Goal: Task Accomplishment & Management: Manage account settings

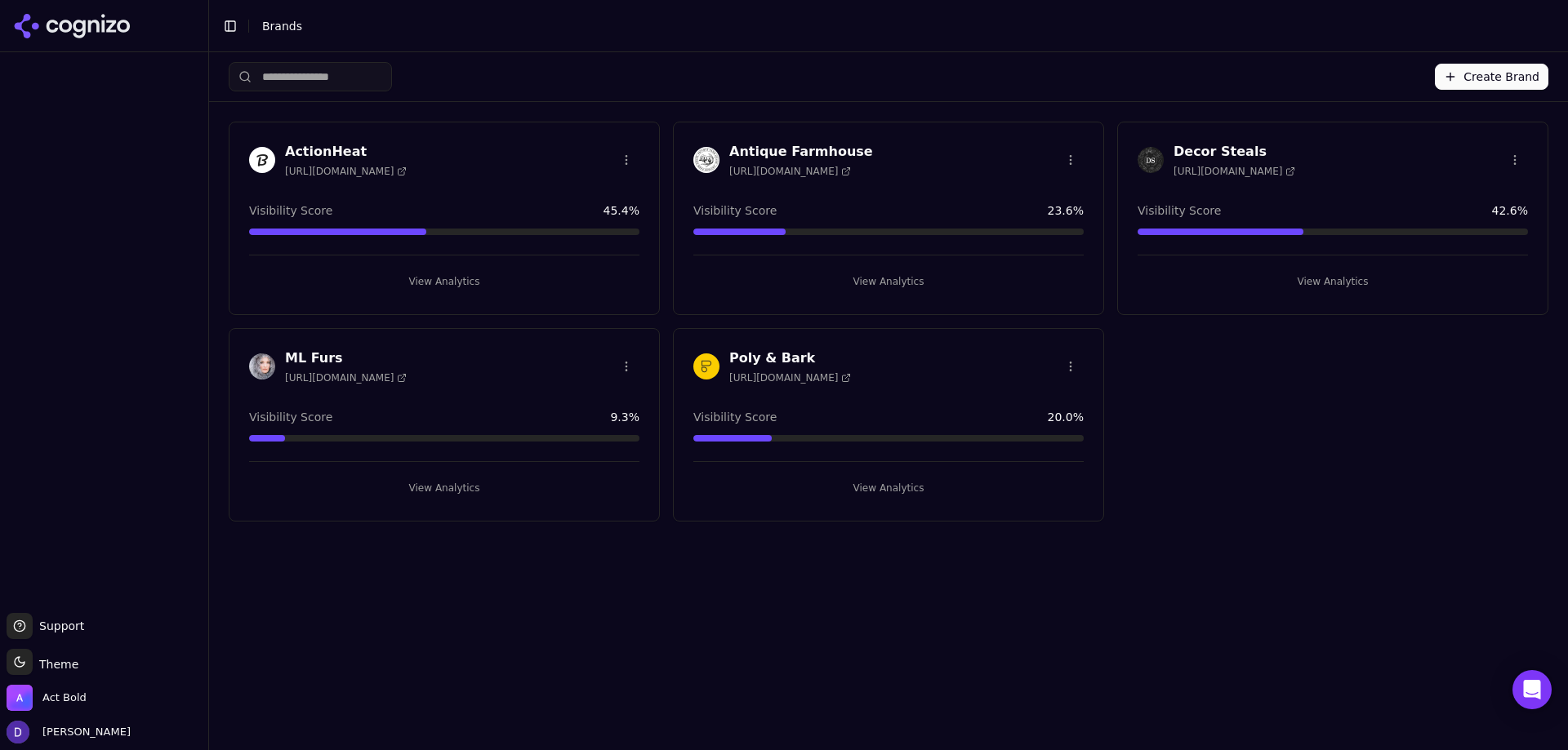
click at [316, 331] on div "ML Furs [URL][DOMAIN_NAME] Visibility Score 9.3 % View Analytics" at bounding box center [444, 425] width 431 height 194
click at [313, 348] on h3 "ML Furs" at bounding box center [346, 358] width 122 height 20
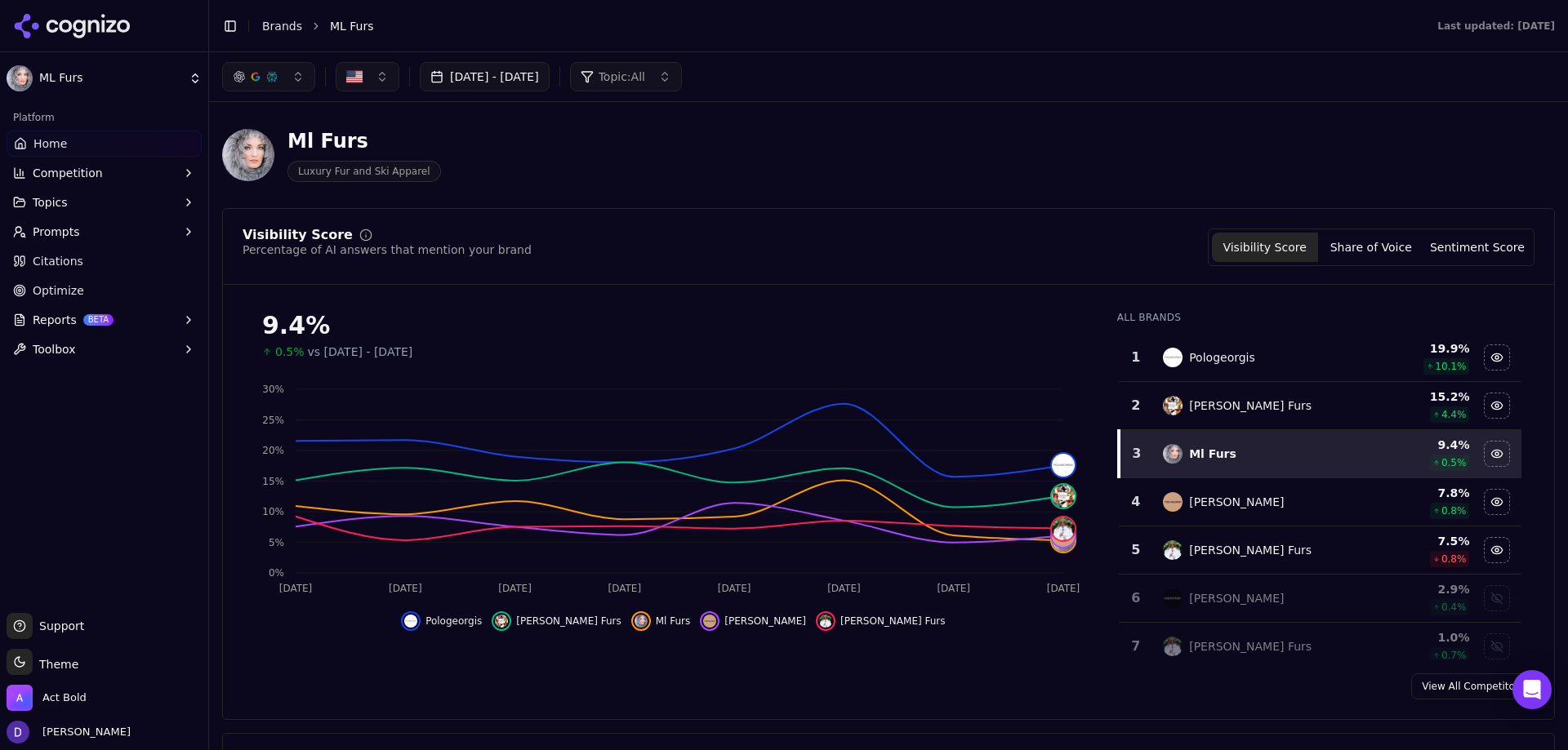
click at [54, 142] on span "Home" at bounding box center [51, 144] width 34 height 16
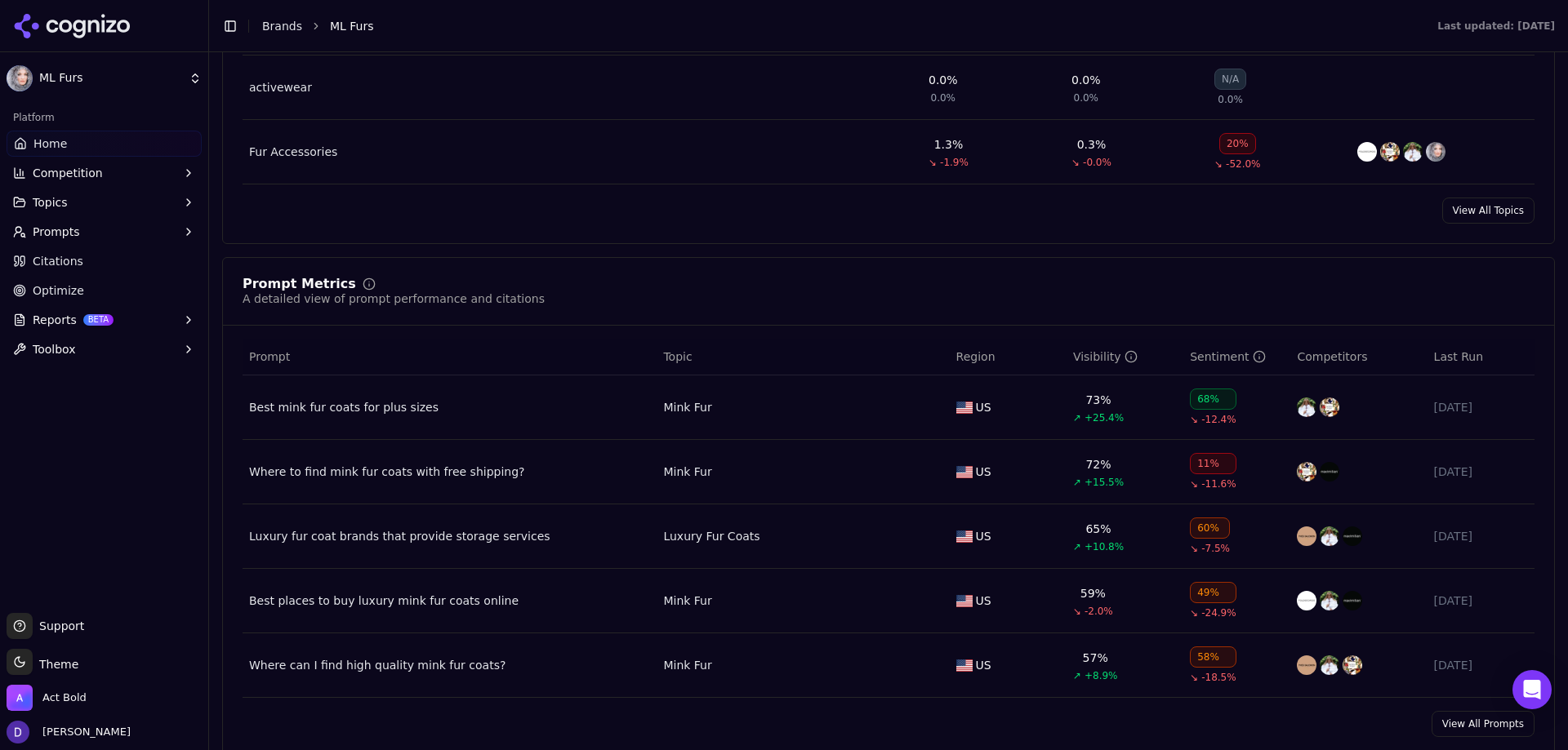
scroll to position [1143, 0]
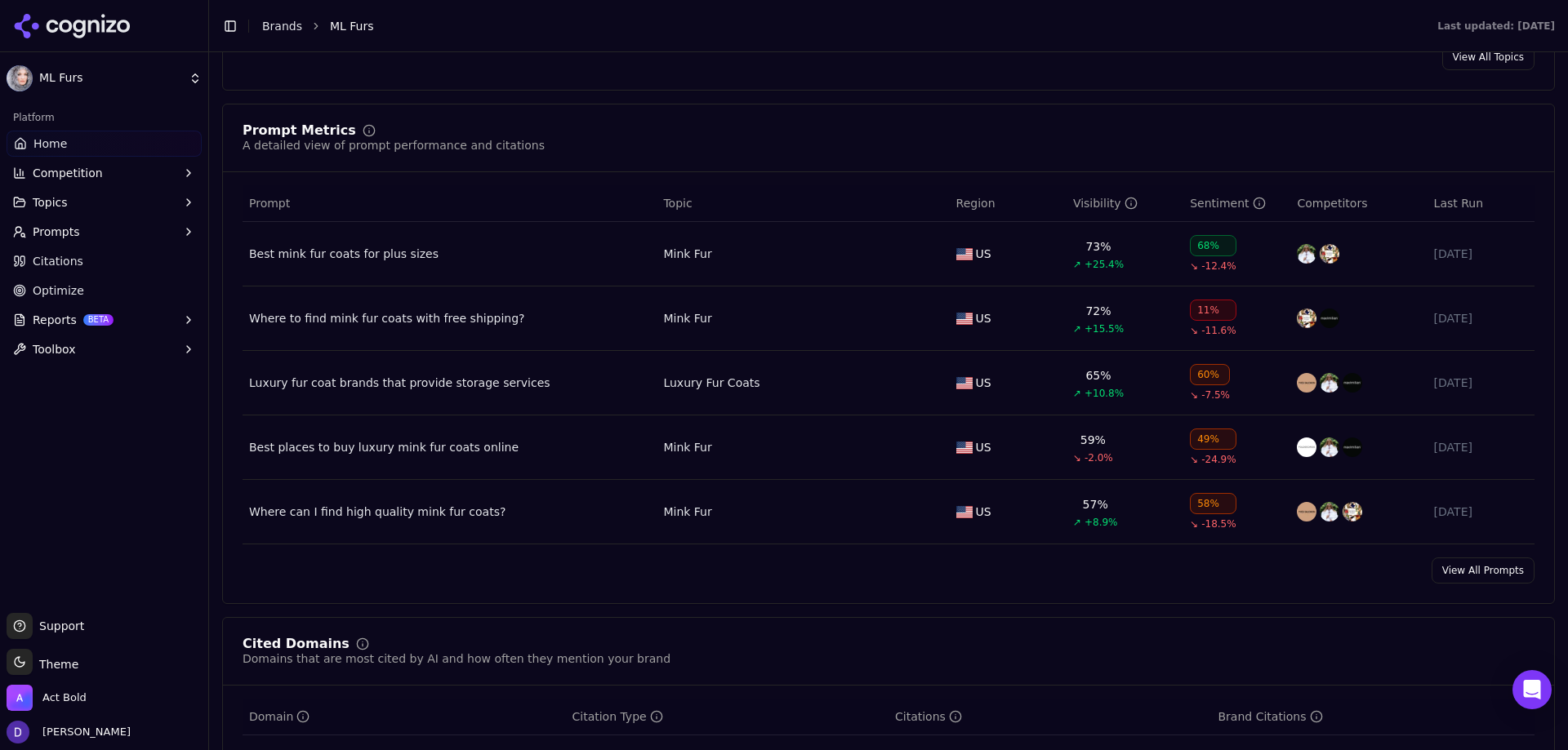
click at [1468, 562] on link "View All Prompts" at bounding box center [1484, 570] width 103 height 26
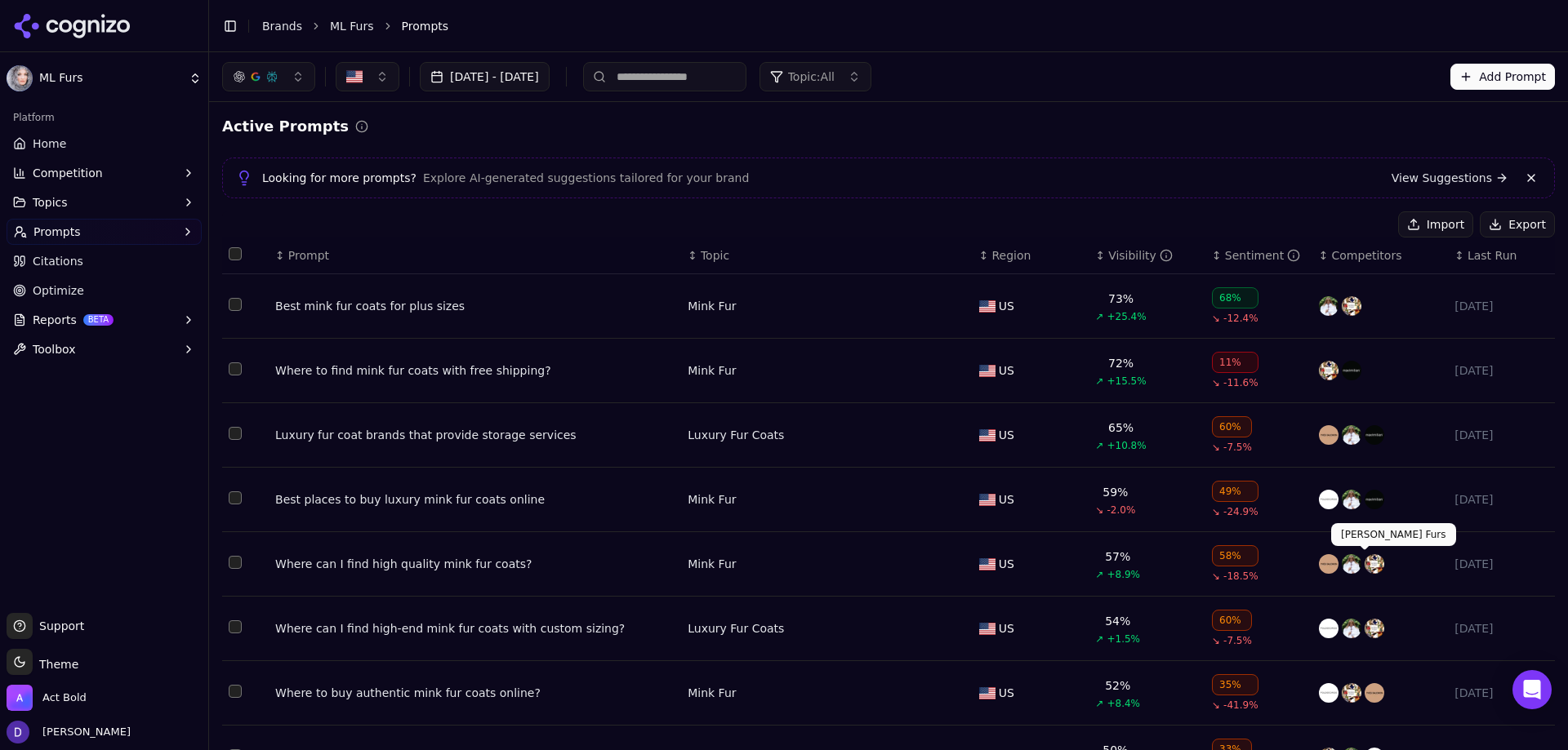
click at [1515, 231] on button "Export" at bounding box center [1517, 224] width 76 height 26
click at [229, 251] on button "Select all rows" at bounding box center [235, 253] width 13 height 13
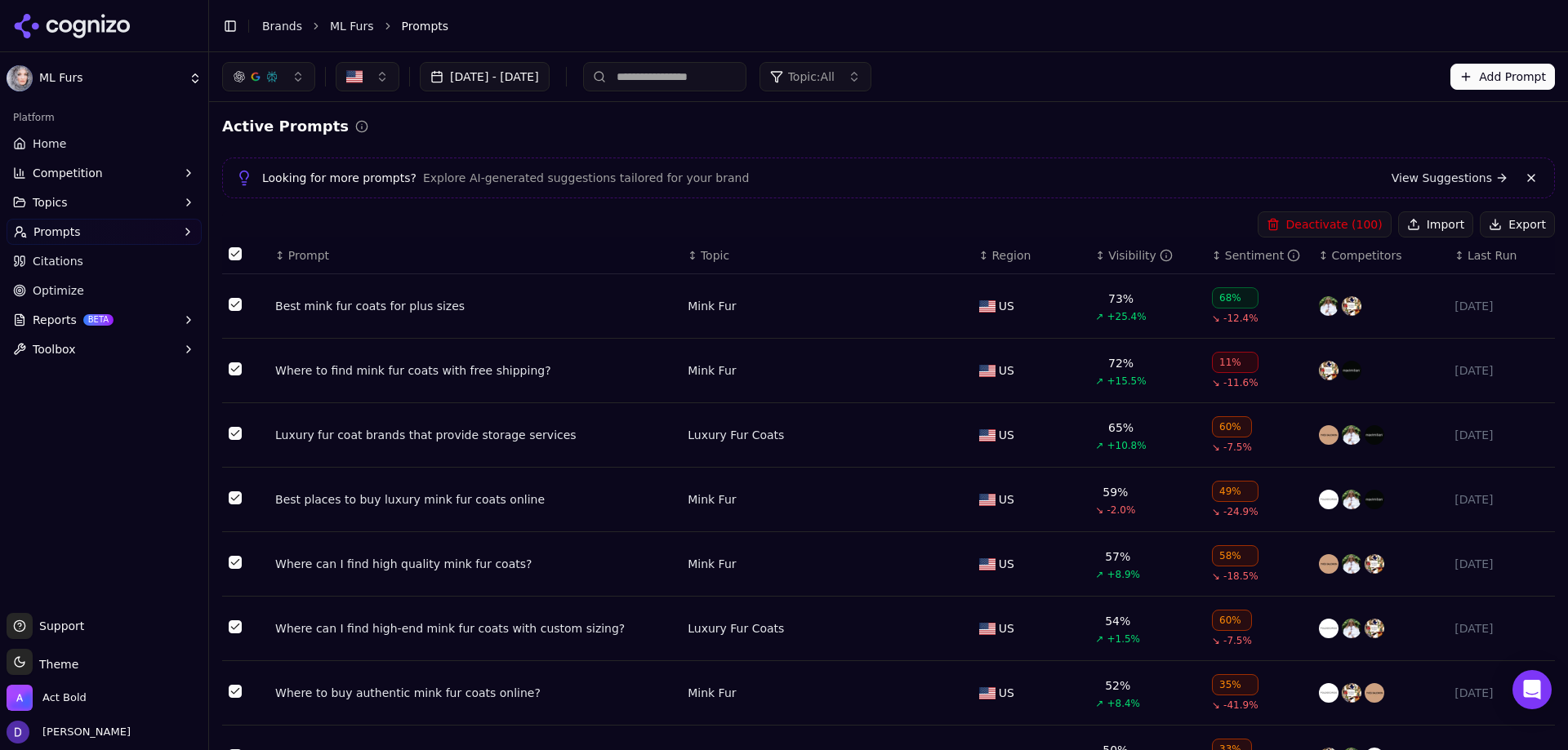
click at [1308, 218] on button "Deactivate ( 100 )" at bounding box center [1324, 224] width 134 height 26
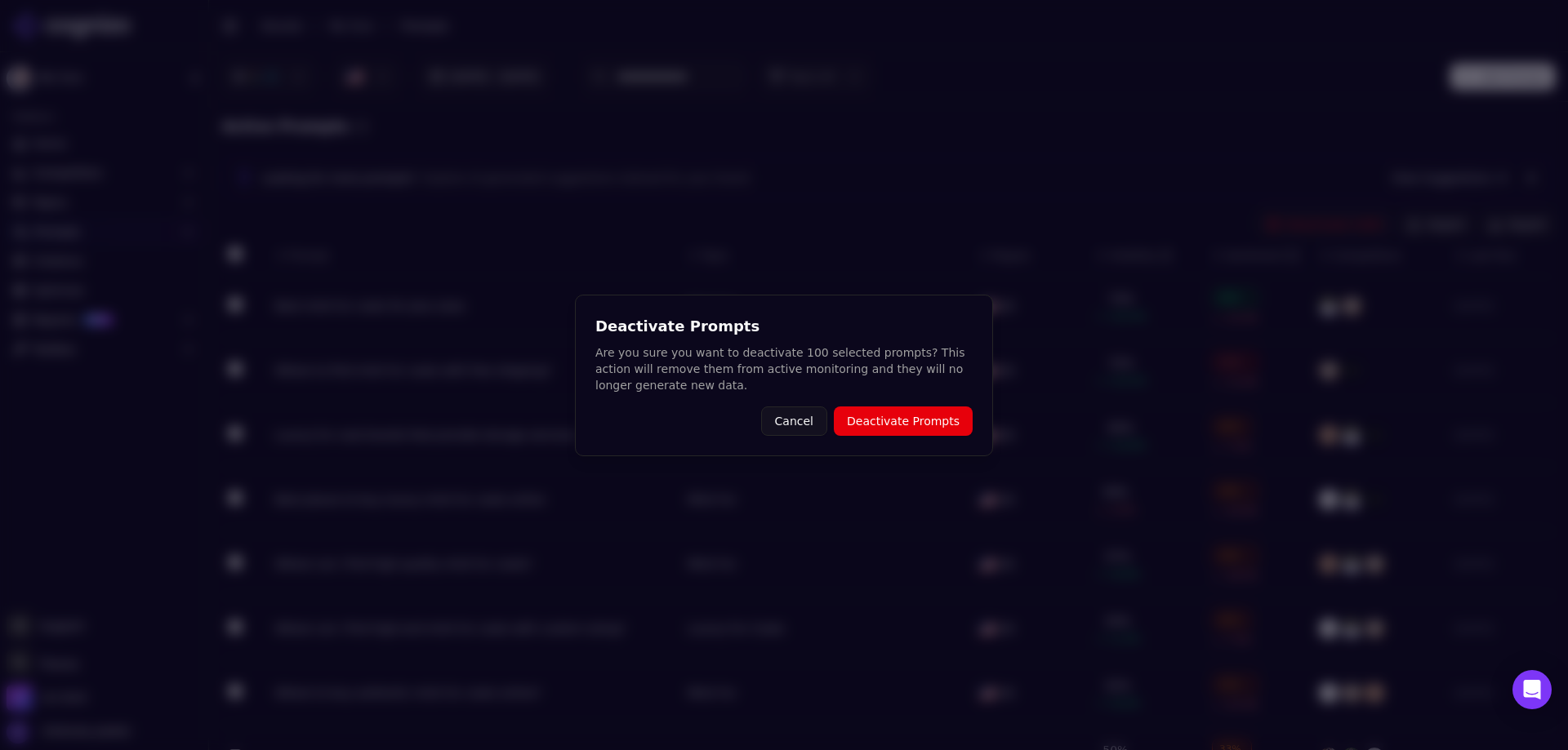
click at [953, 425] on button "Deactivate Prompts" at bounding box center [903, 421] width 139 height 29
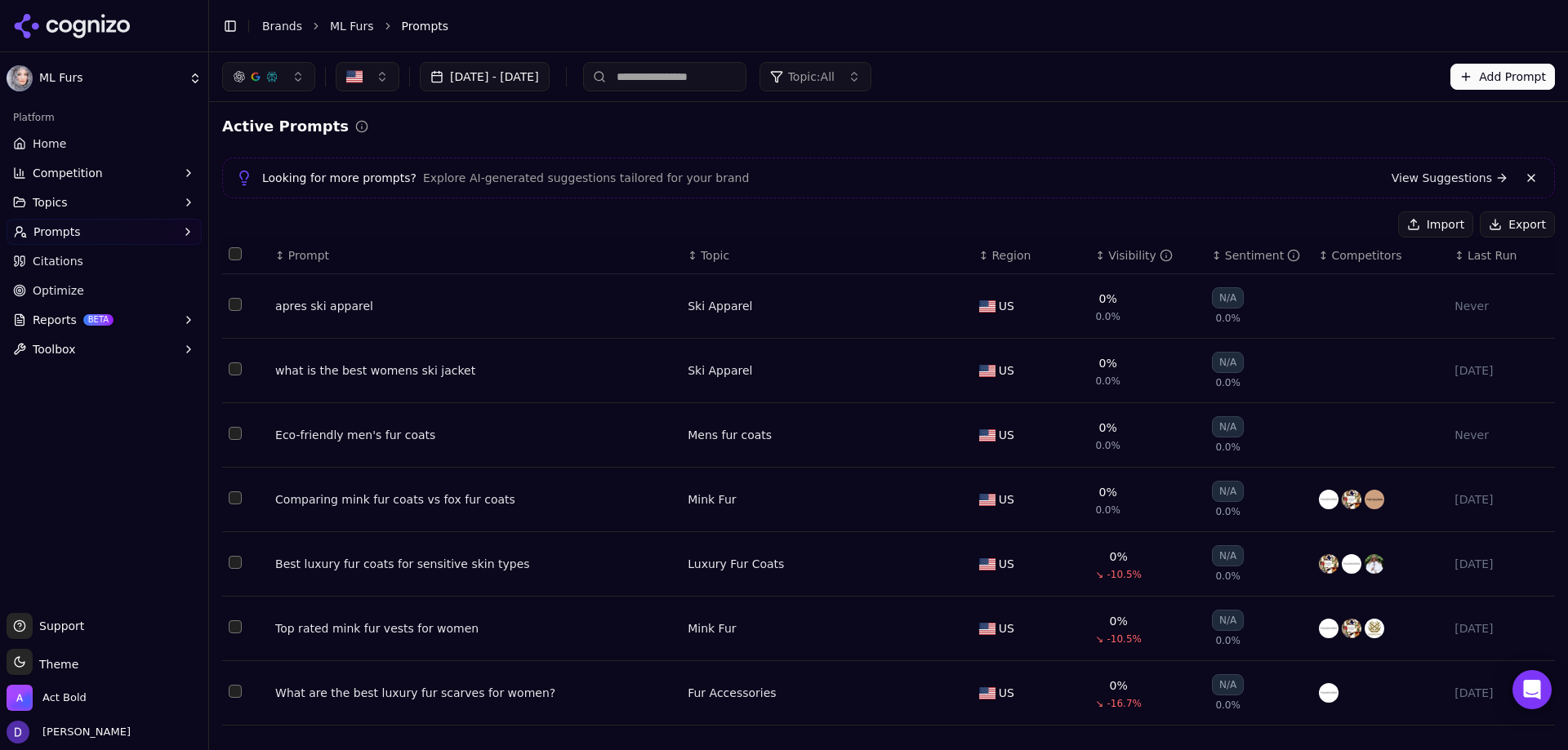
click at [236, 257] on button "Select all rows" at bounding box center [235, 253] width 13 height 13
click at [1324, 221] on button "Deactivate ( 7 )" at bounding box center [1332, 224] width 119 height 26
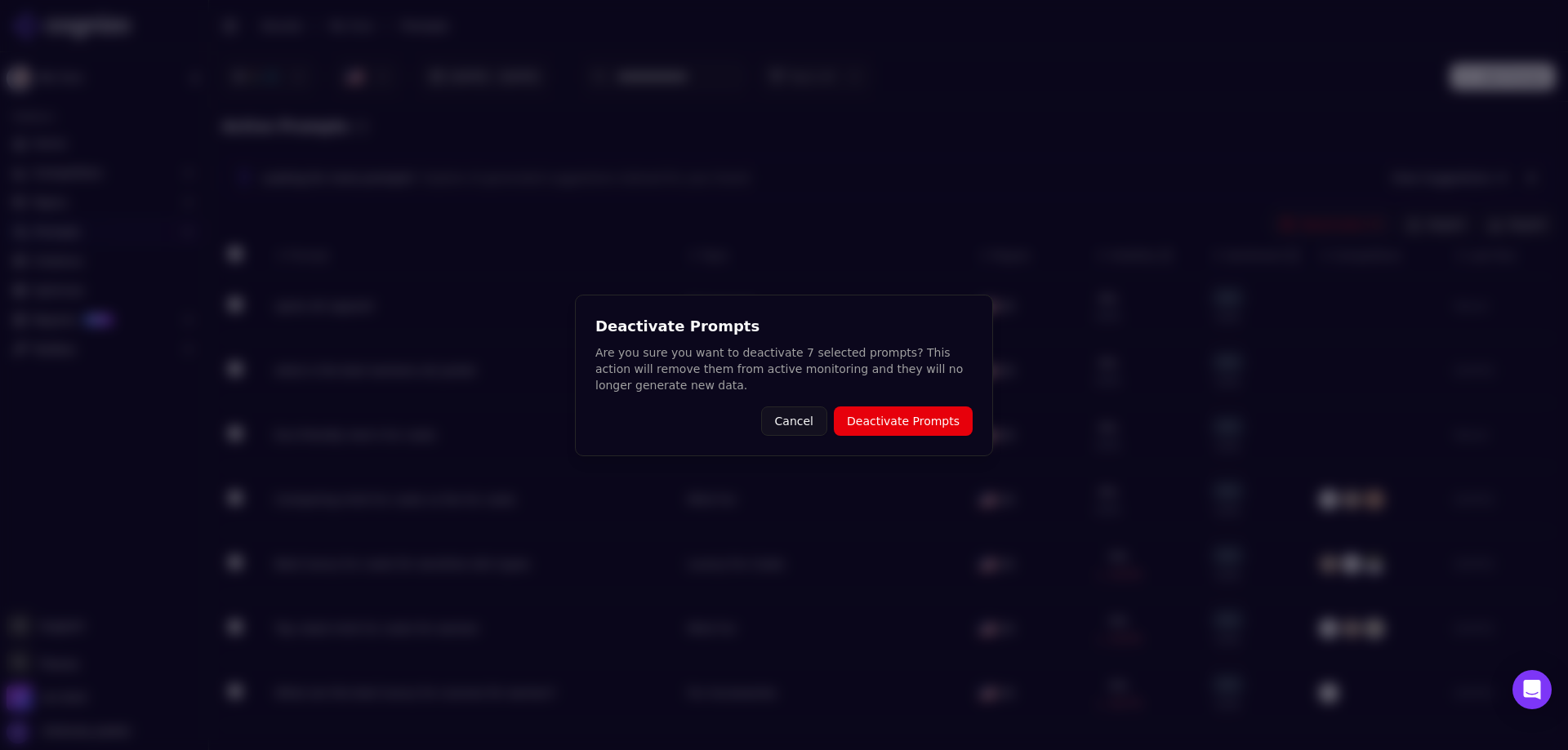
click at [921, 424] on button "Deactivate Prompts" at bounding box center [903, 421] width 139 height 29
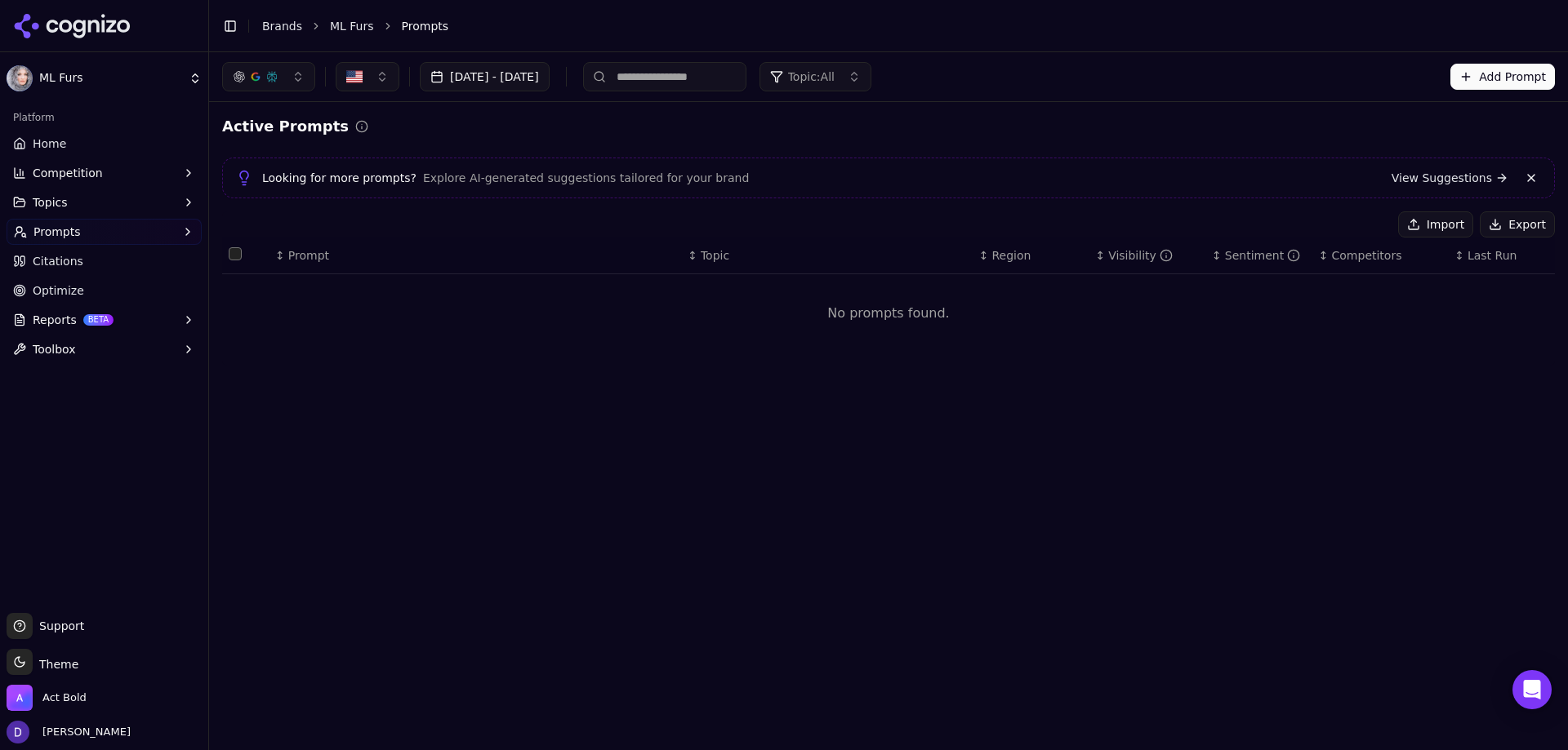
click at [1427, 227] on button "Import" at bounding box center [1436, 224] width 76 height 26
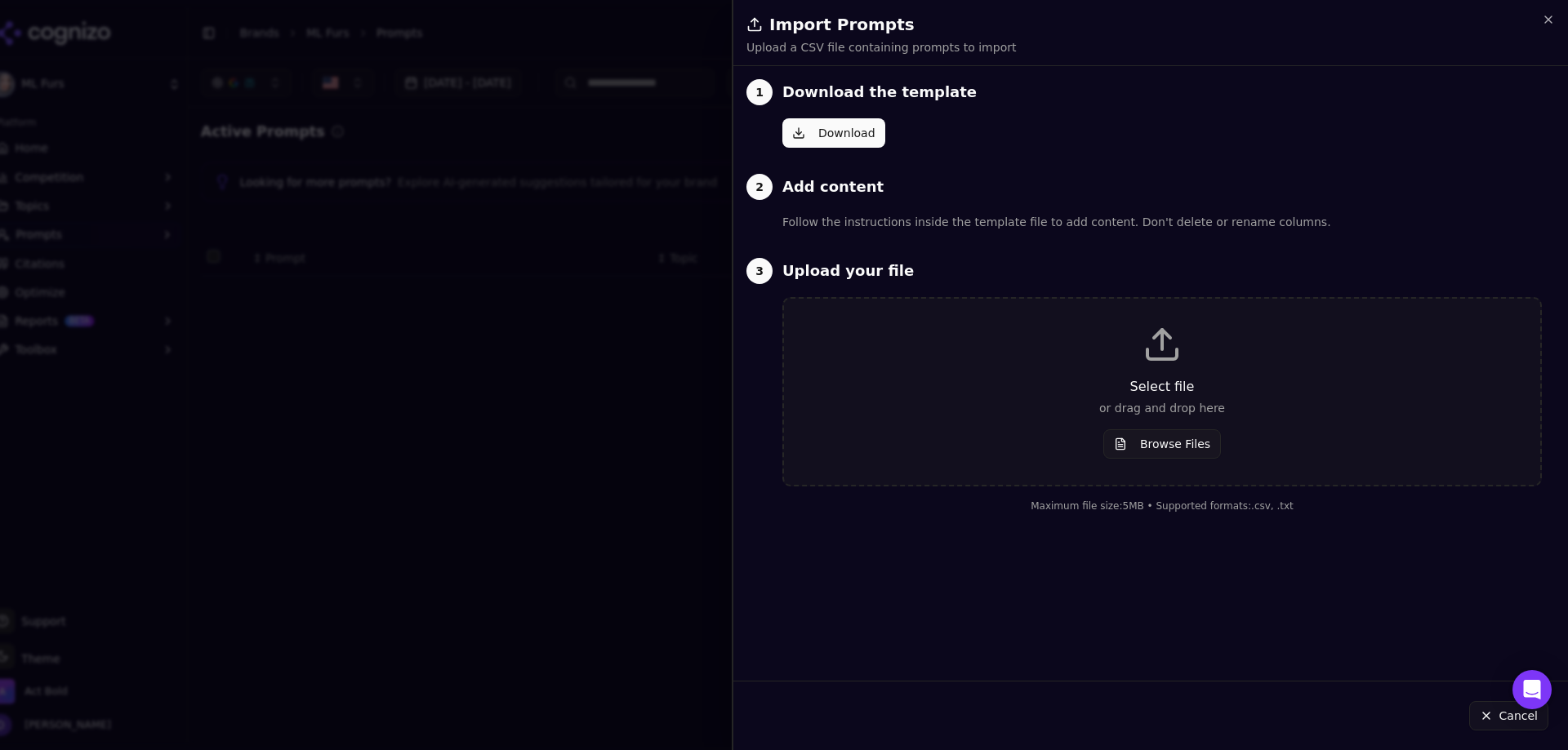
click at [1169, 381] on p "Select file" at bounding box center [1162, 387] width 704 height 20
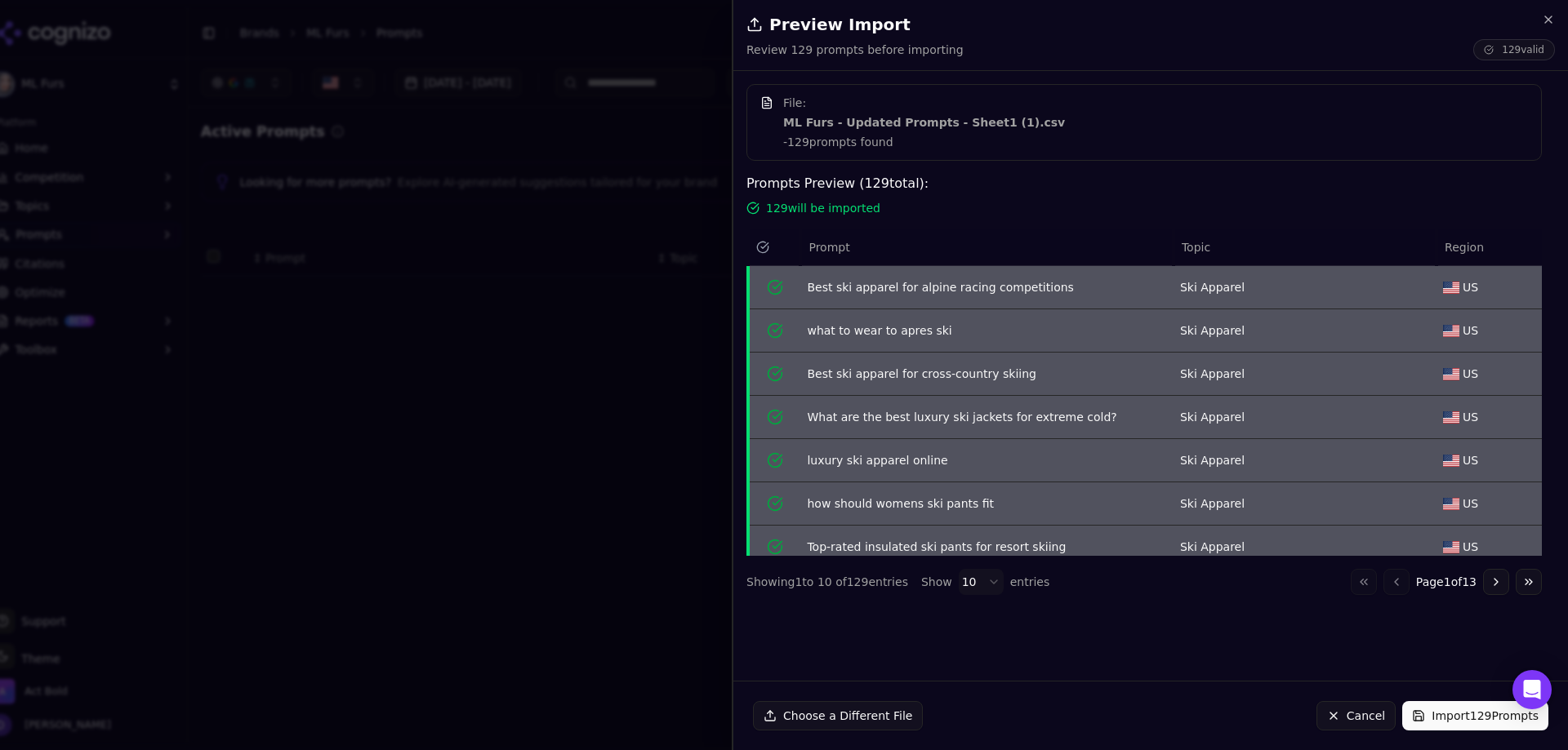
click at [1463, 721] on button "Import 129 Prompts" at bounding box center [1476, 715] width 146 height 29
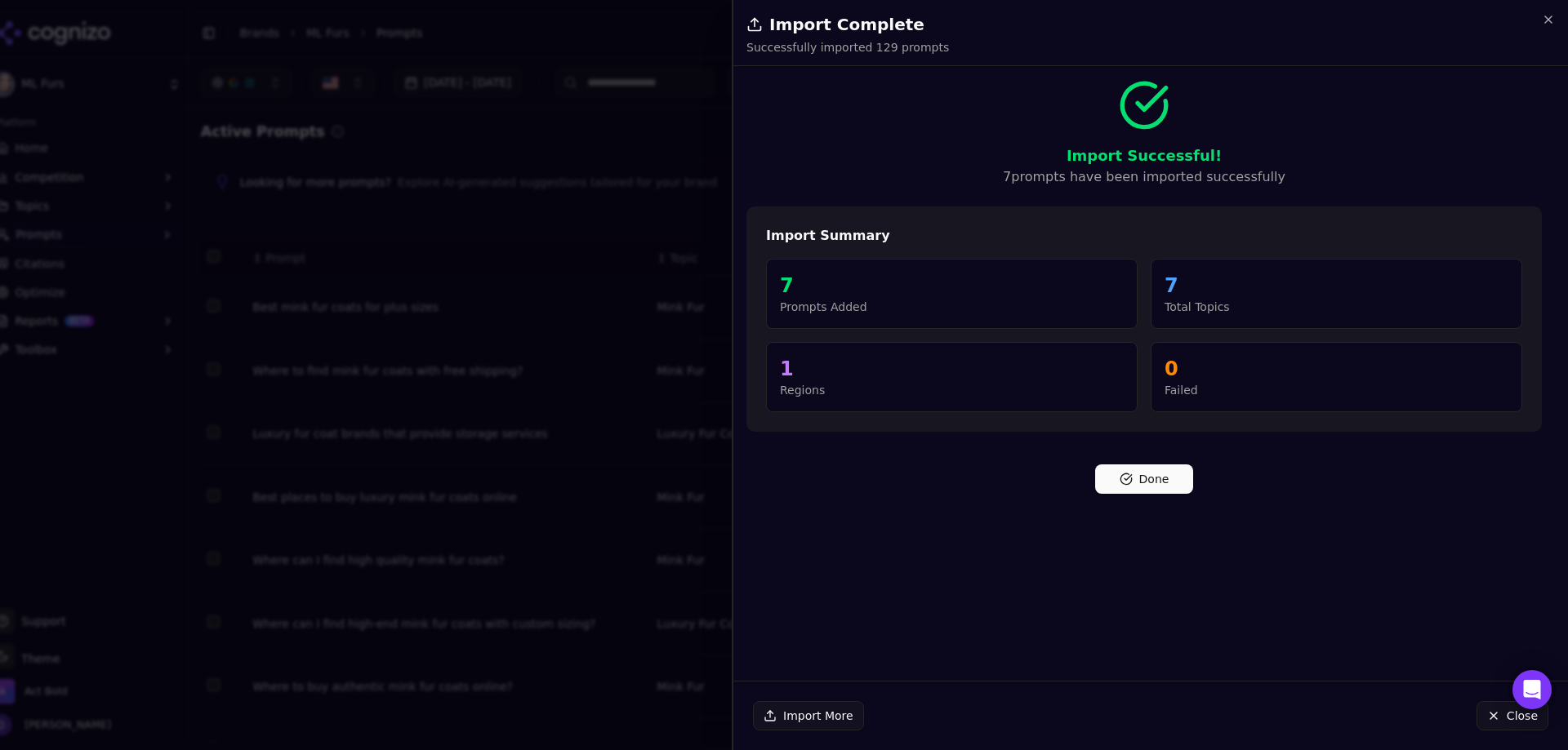
click at [1167, 492] on button "Done" at bounding box center [1144, 479] width 98 height 29
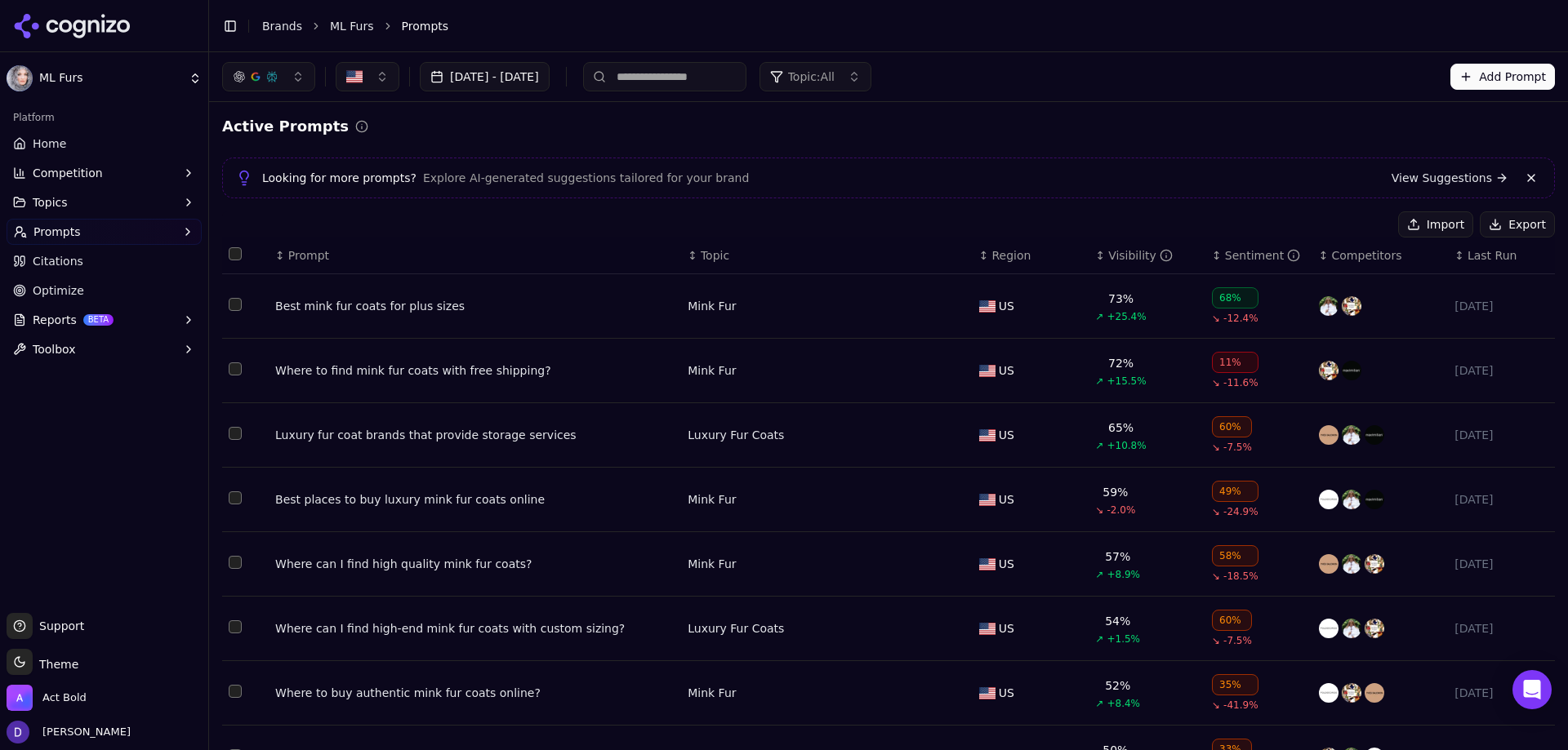
click at [82, 132] on link "Home" at bounding box center [104, 143] width 196 height 26
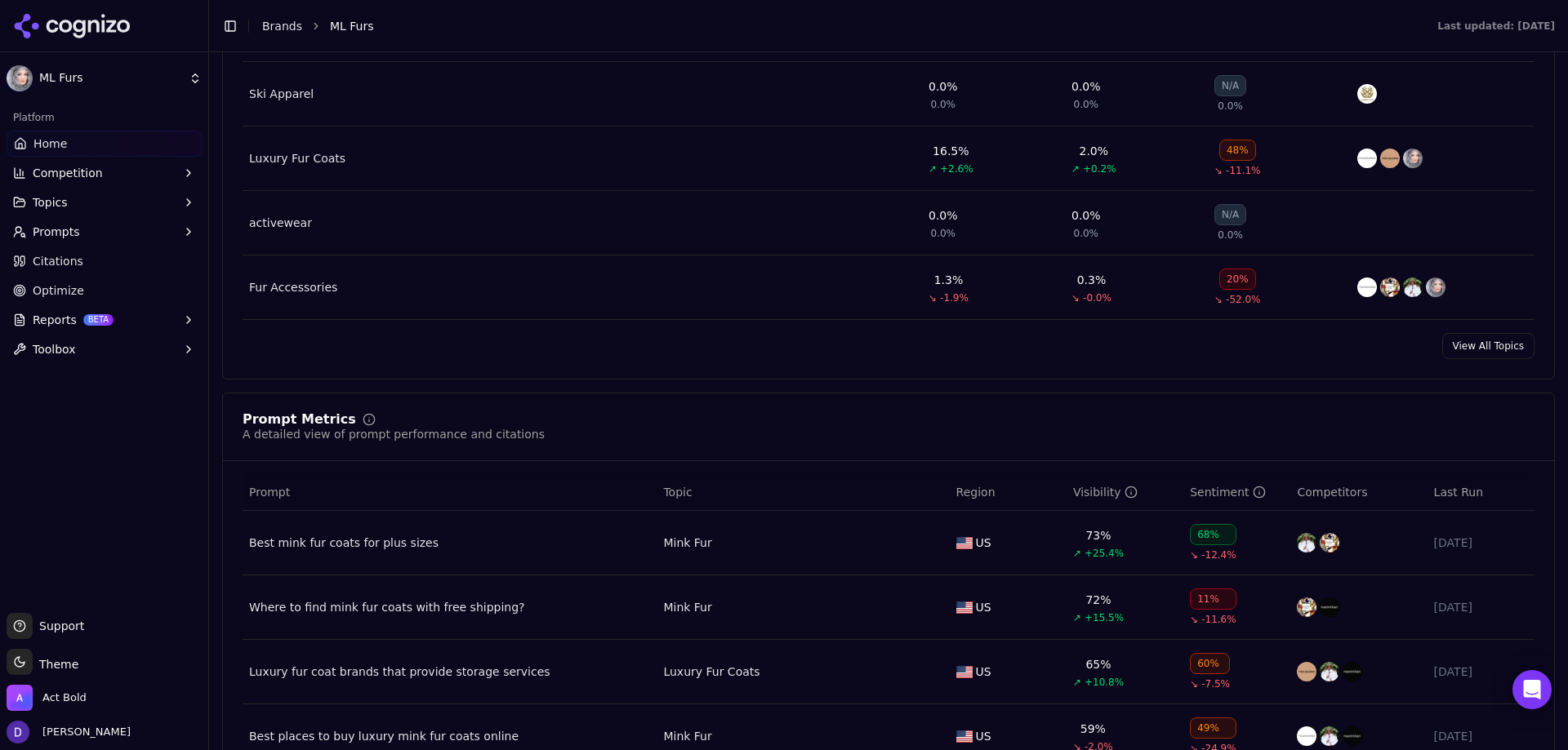
scroll to position [1061, 0]
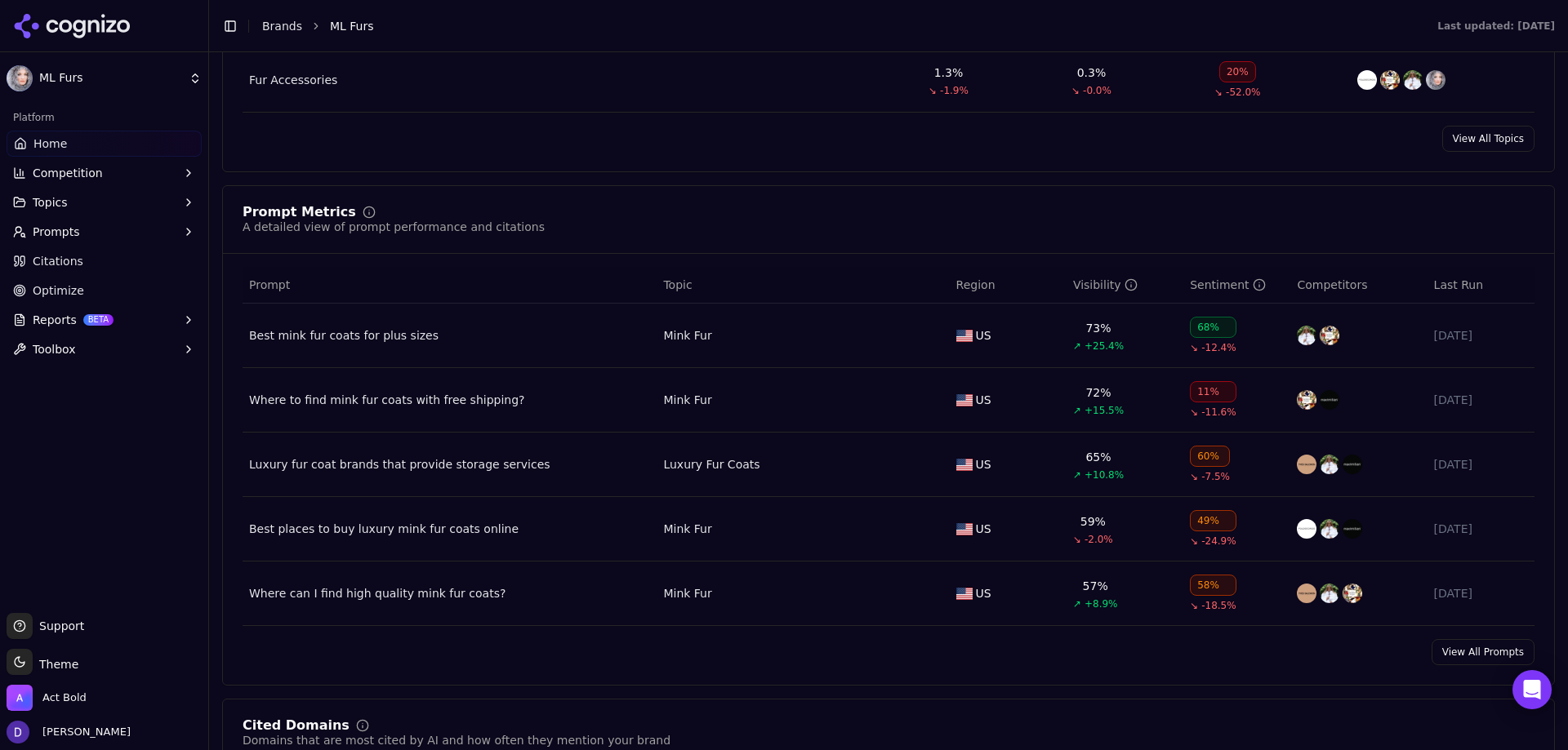
click at [1452, 652] on link "View All Prompts" at bounding box center [1484, 651] width 103 height 26
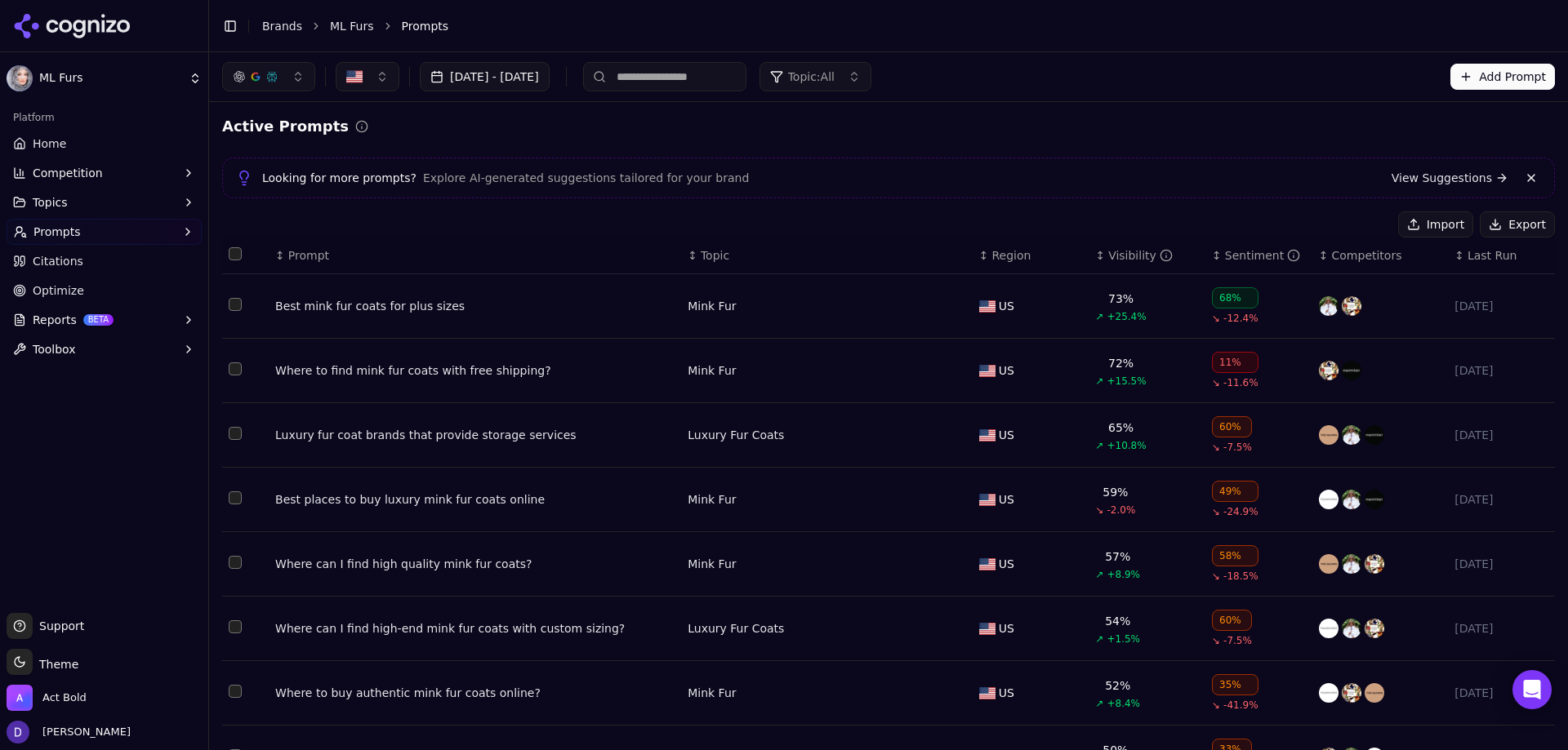
click at [241, 251] on button "Select all rows" at bounding box center [235, 253] width 13 height 13
click at [1385, 227] on div "Deactivate ( 100 ) Import Export" at bounding box center [1406, 224] width 297 height 26
click at [1372, 228] on button "Deactivate ( 100 )" at bounding box center [1324, 224] width 134 height 26
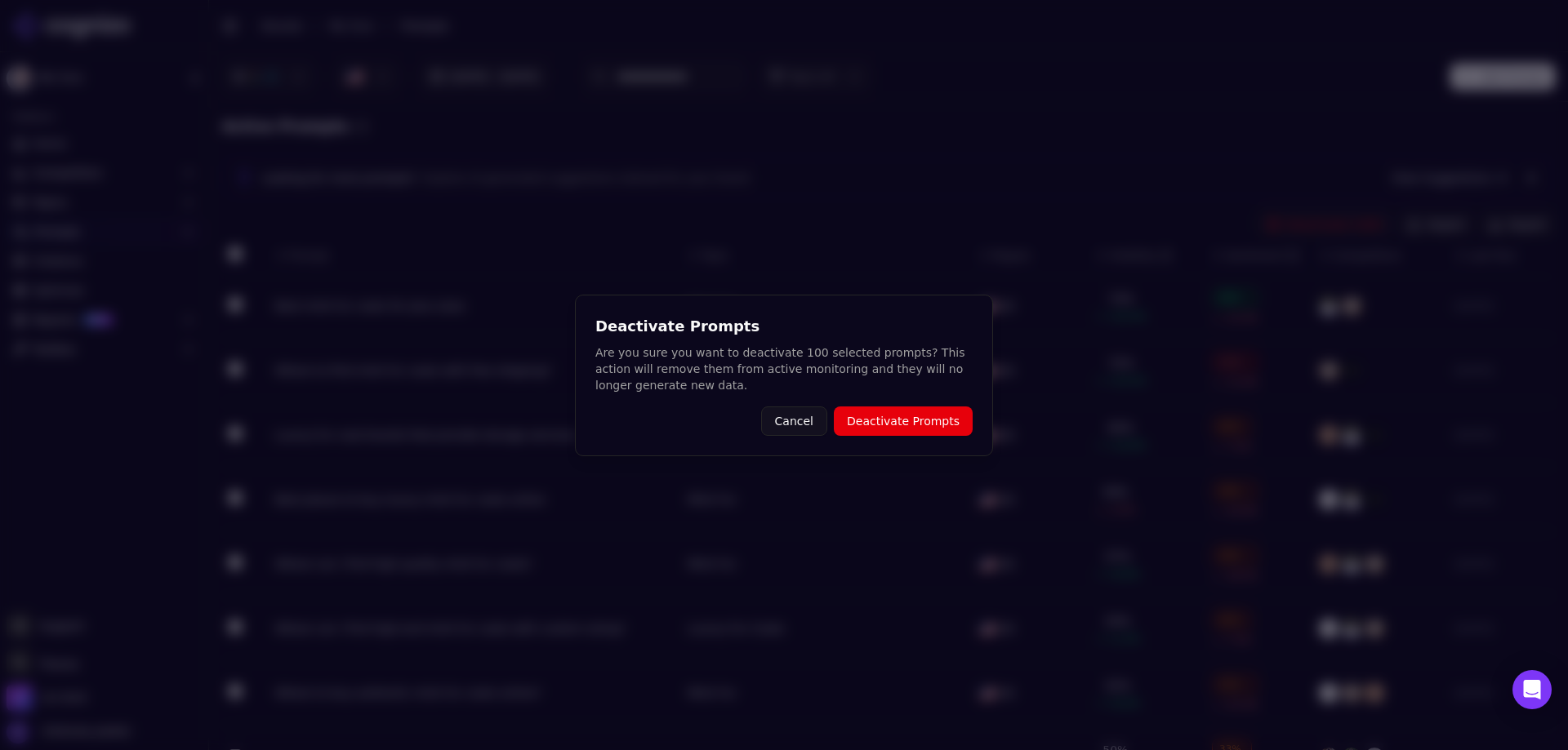
drag, startPoint x: 881, startPoint y: 427, endPoint x: 252, endPoint y: 260, distance: 650.8
click at [881, 427] on button "Deactivate Prompts" at bounding box center [903, 421] width 139 height 29
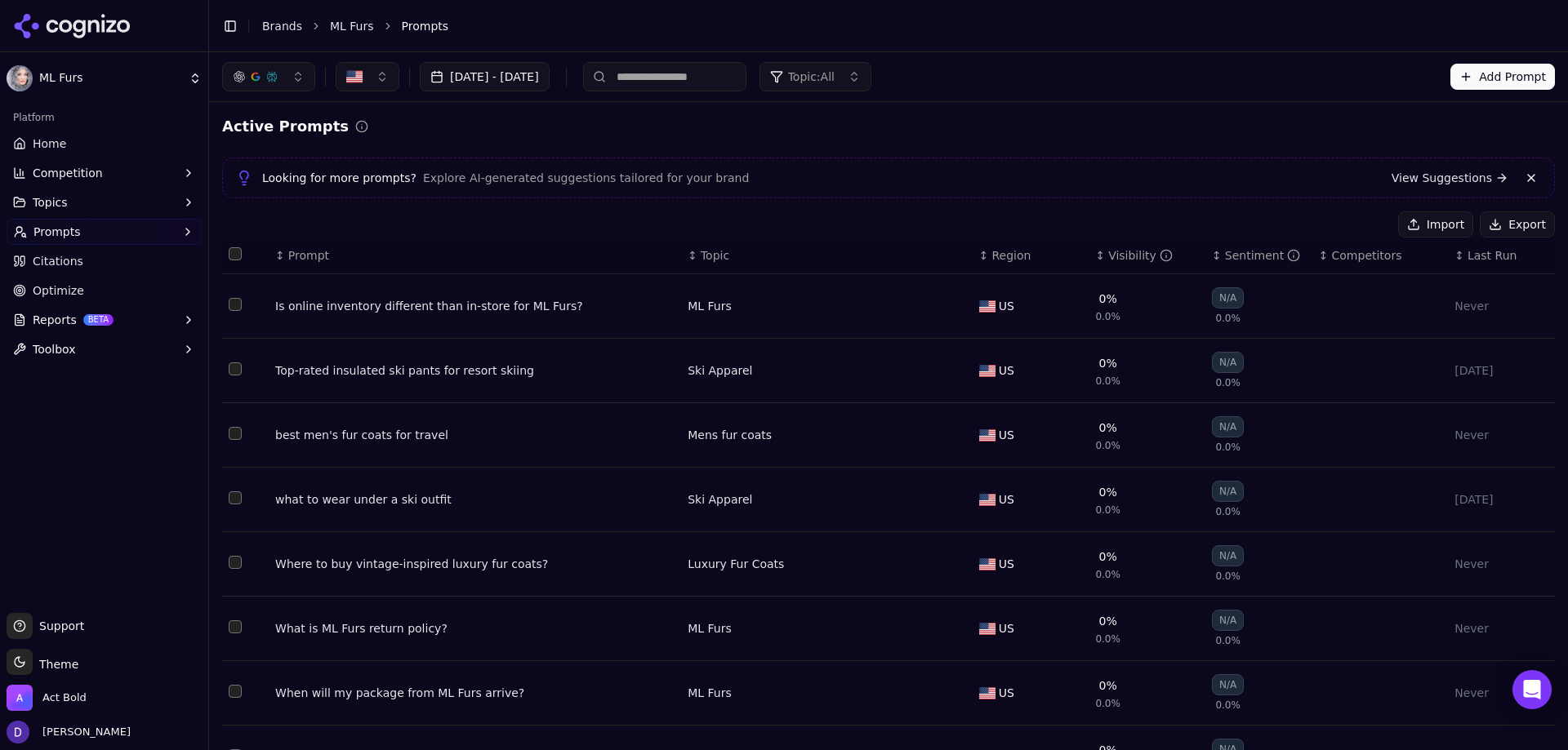
click at [236, 252] on button "Select all rows" at bounding box center [235, 253] width 13 height 13
click at [1331, 226] on button "Deactivate ( 29 )" at bounding box center [1327, 224] width 126 height 26
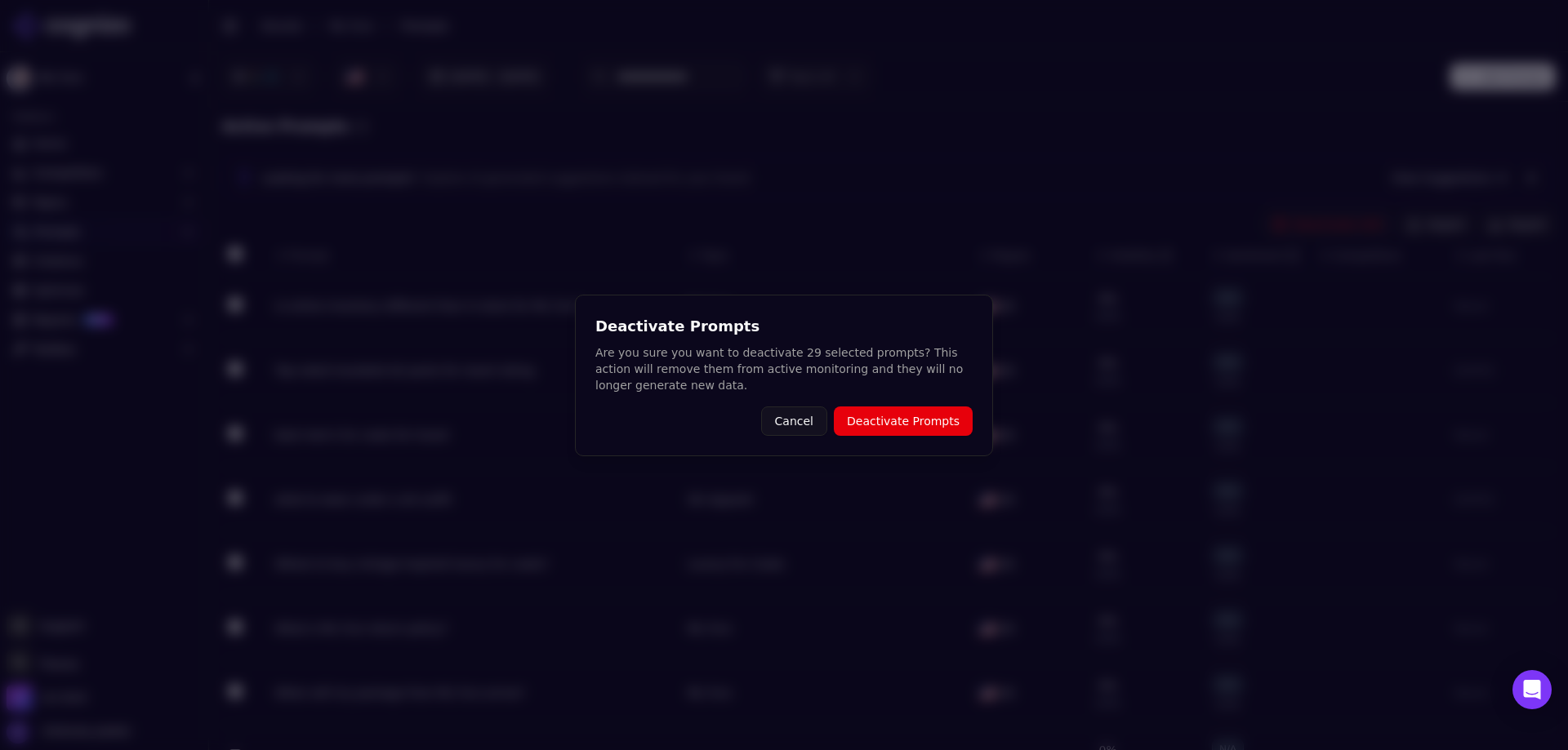
click at [919, 427] on button "Deactivate Prompts" at bounding box center [903, 421] width 139 height 29
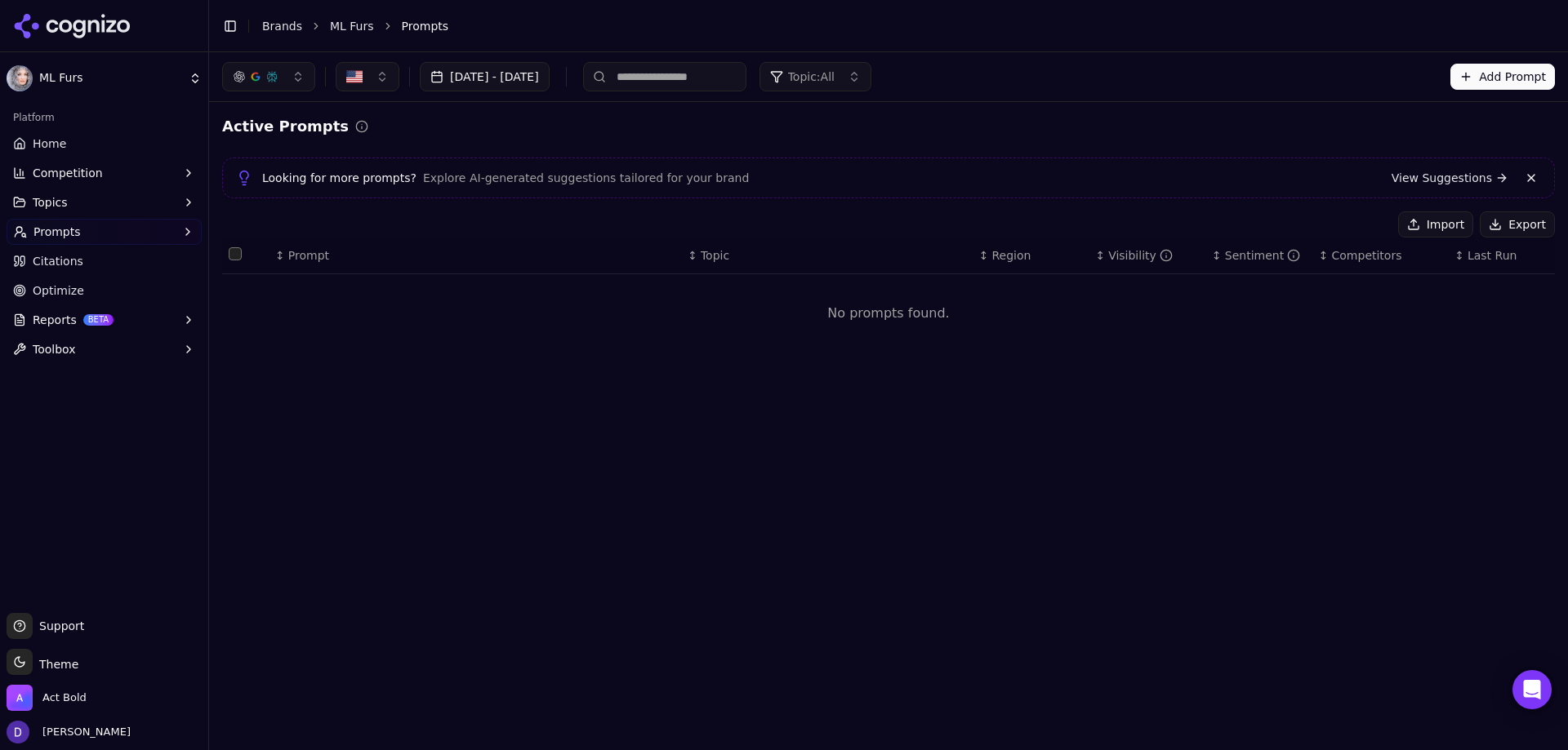
click at [1414, 233] on button "Import" at bounding box center [1436, 224] width 76 height 26
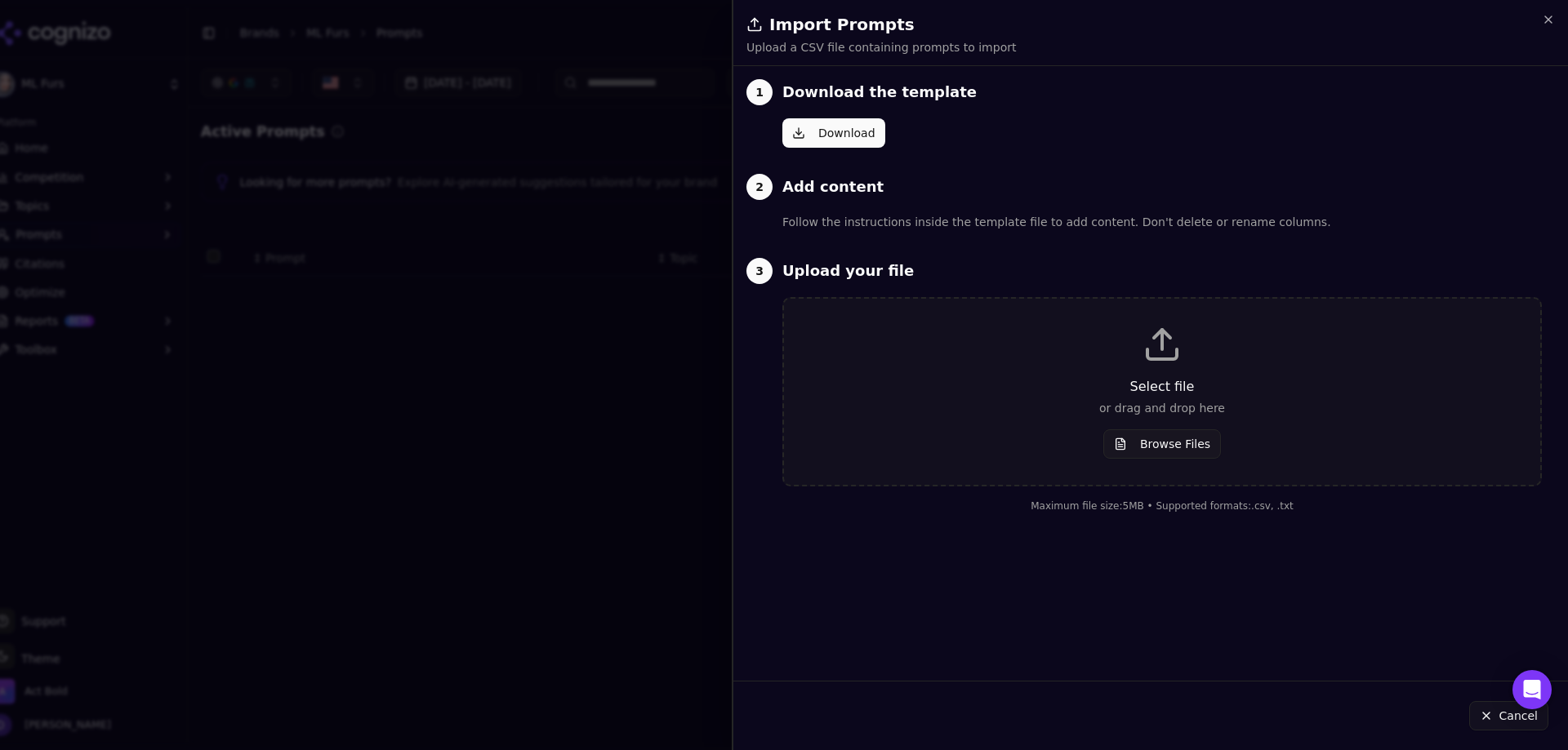
click at [1052, 374] on div "Select file or drag and drop here Browse Files" at bounding box center [1162, 392] width 704 height 134
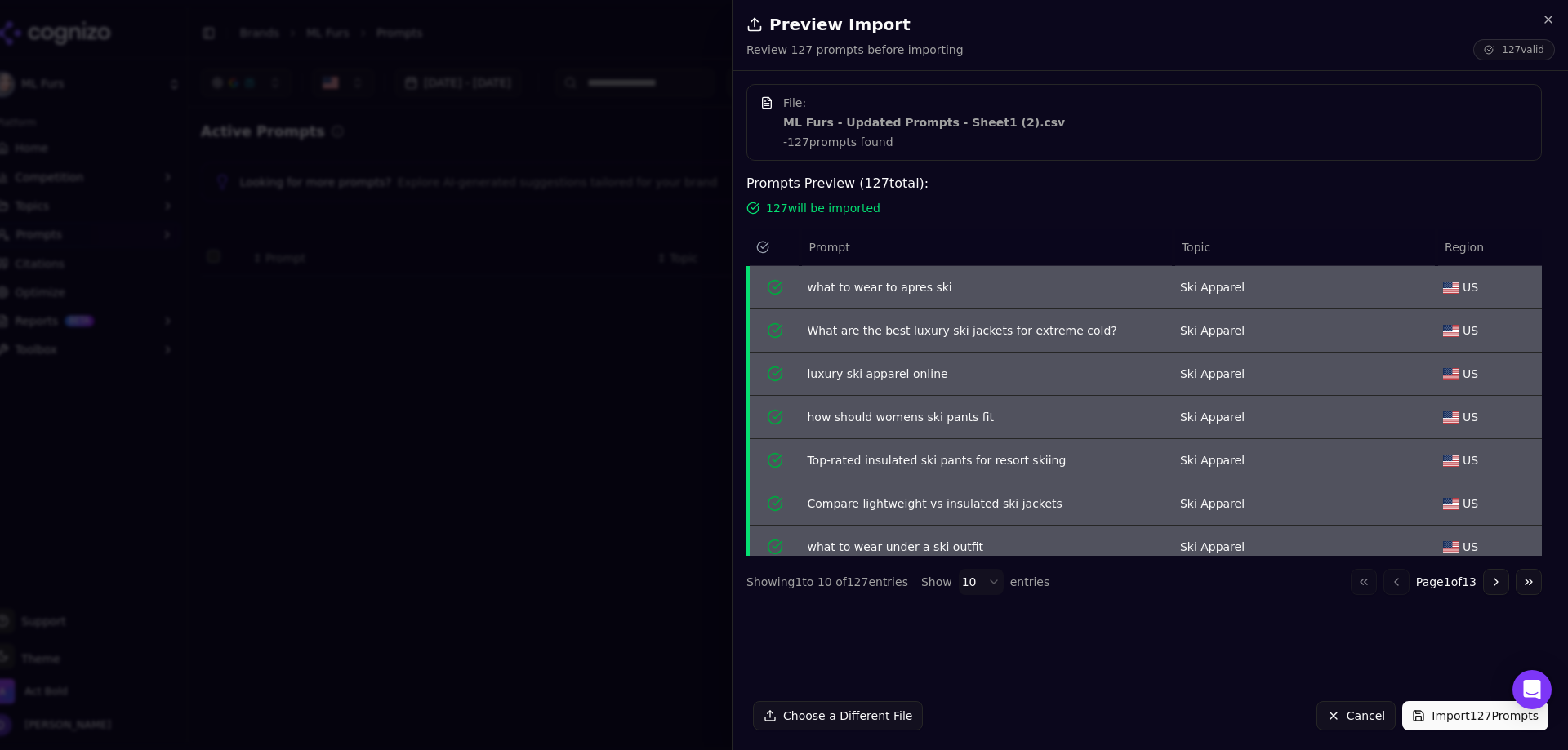
click at [1441, 717] on button "Import 127 Prompts" at bounding box center [1476, 715] width 146 height 29
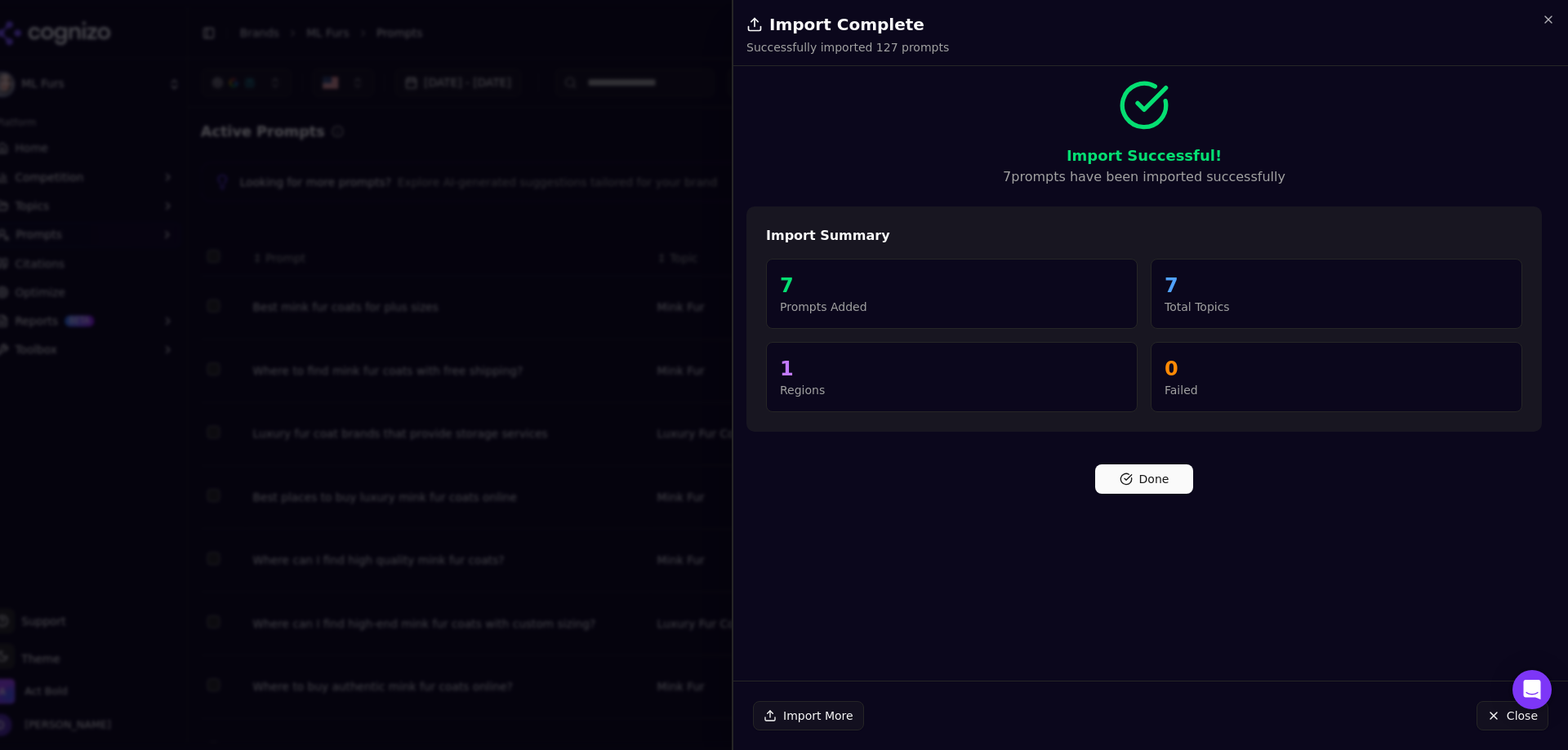
click at [1154, 489] on button "Done" at bounding box center [1144, 479] width 98 height 29
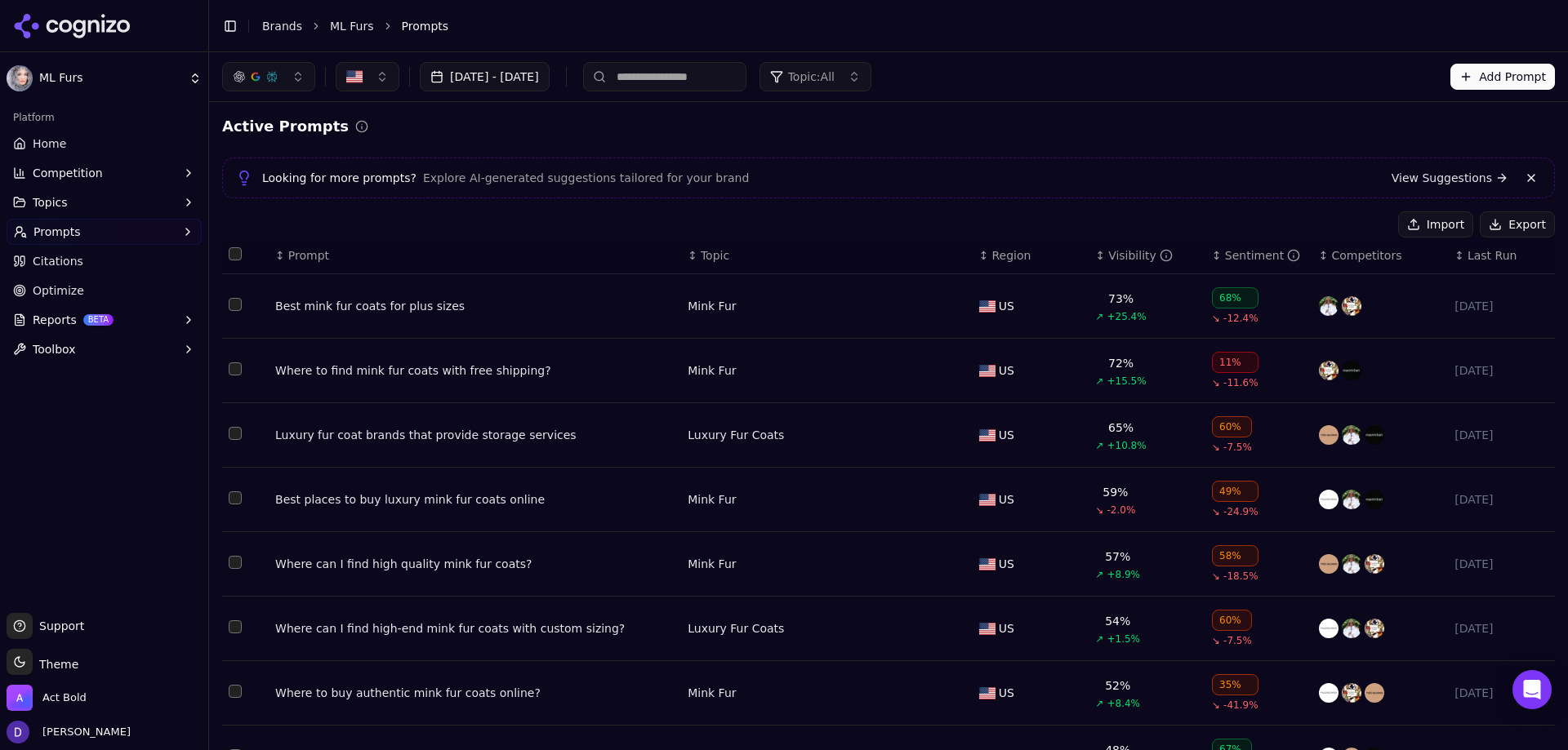
click at [76, 150] on link "Home" at bounding box center [104, 143] width 196 height 26
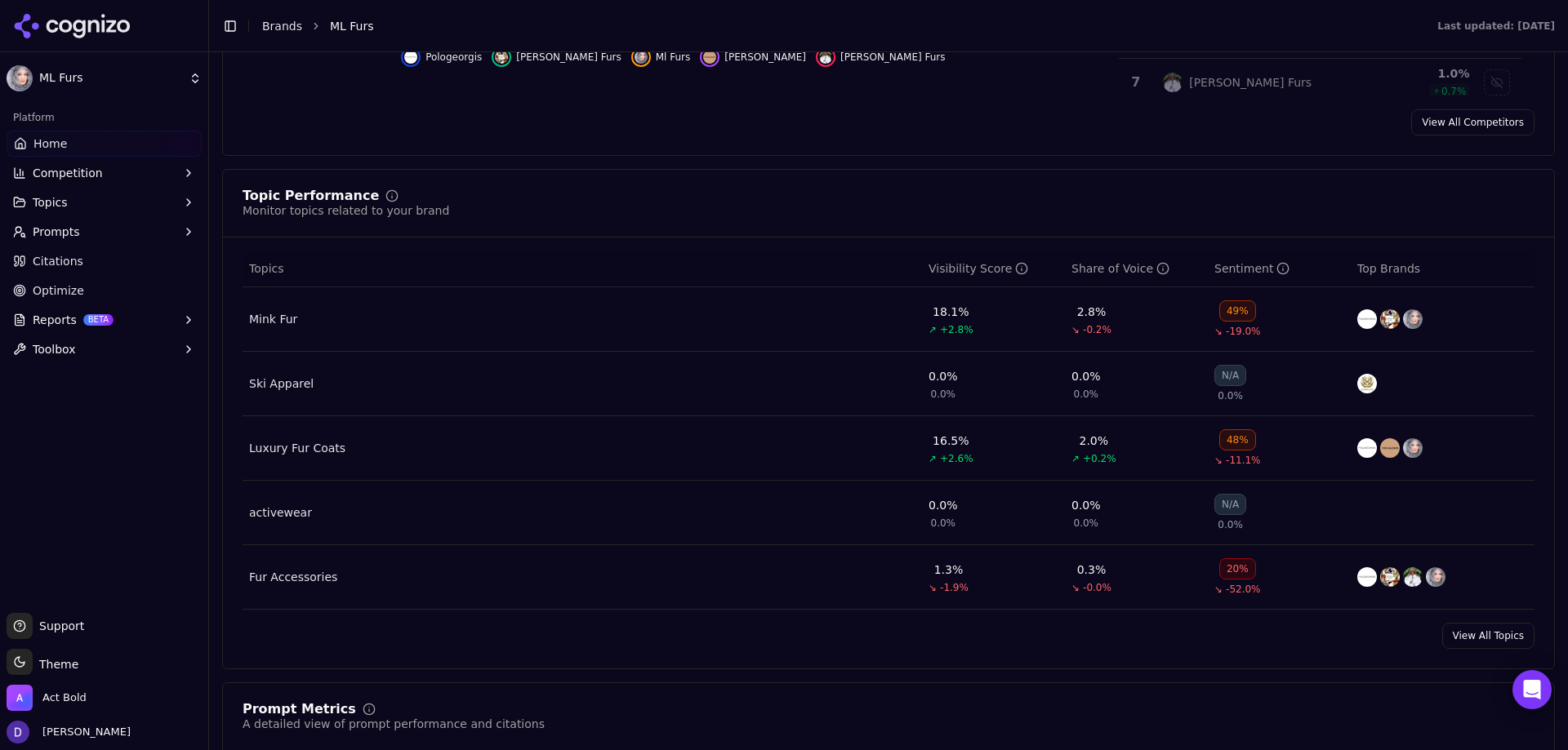
scroll to position [571, 0]
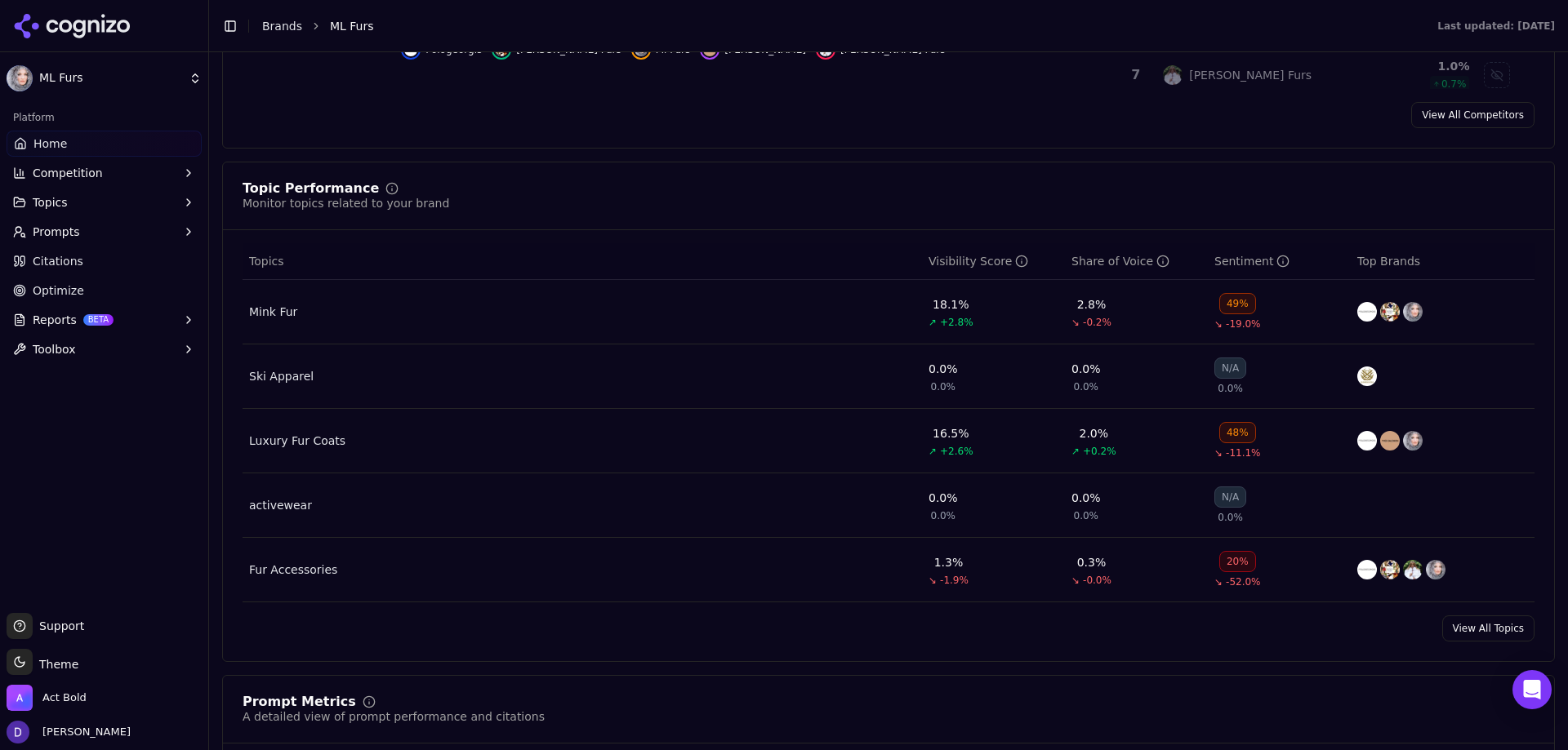
click at [1470, 627] on link "View All Topics" at bounding box center [1489, 628] width 92 height 26
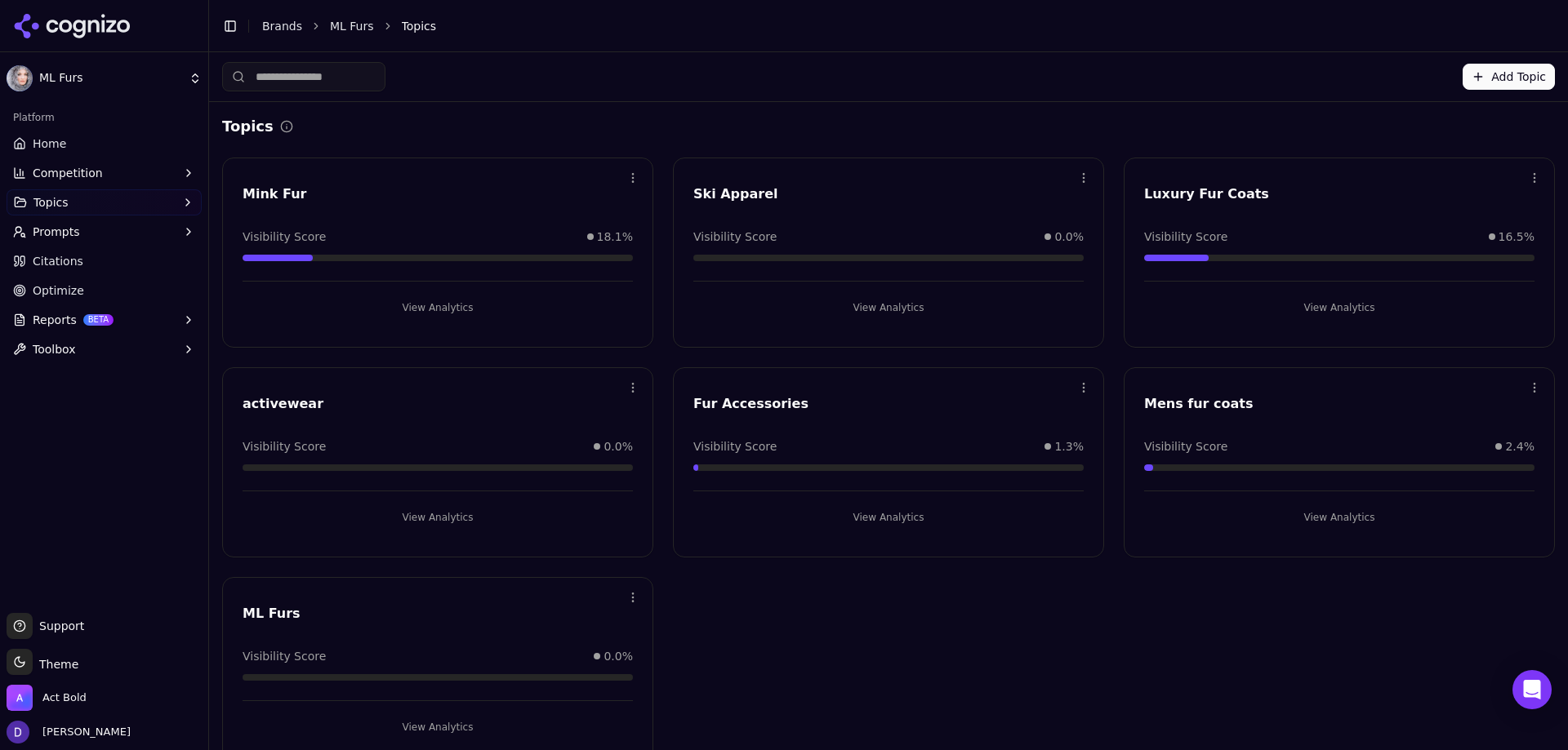
click at [67, 144] on link "Home" at bounding box center [104, 143] width 196 height 26
